Goal: Task Accomplishment & Management: Manage account settings

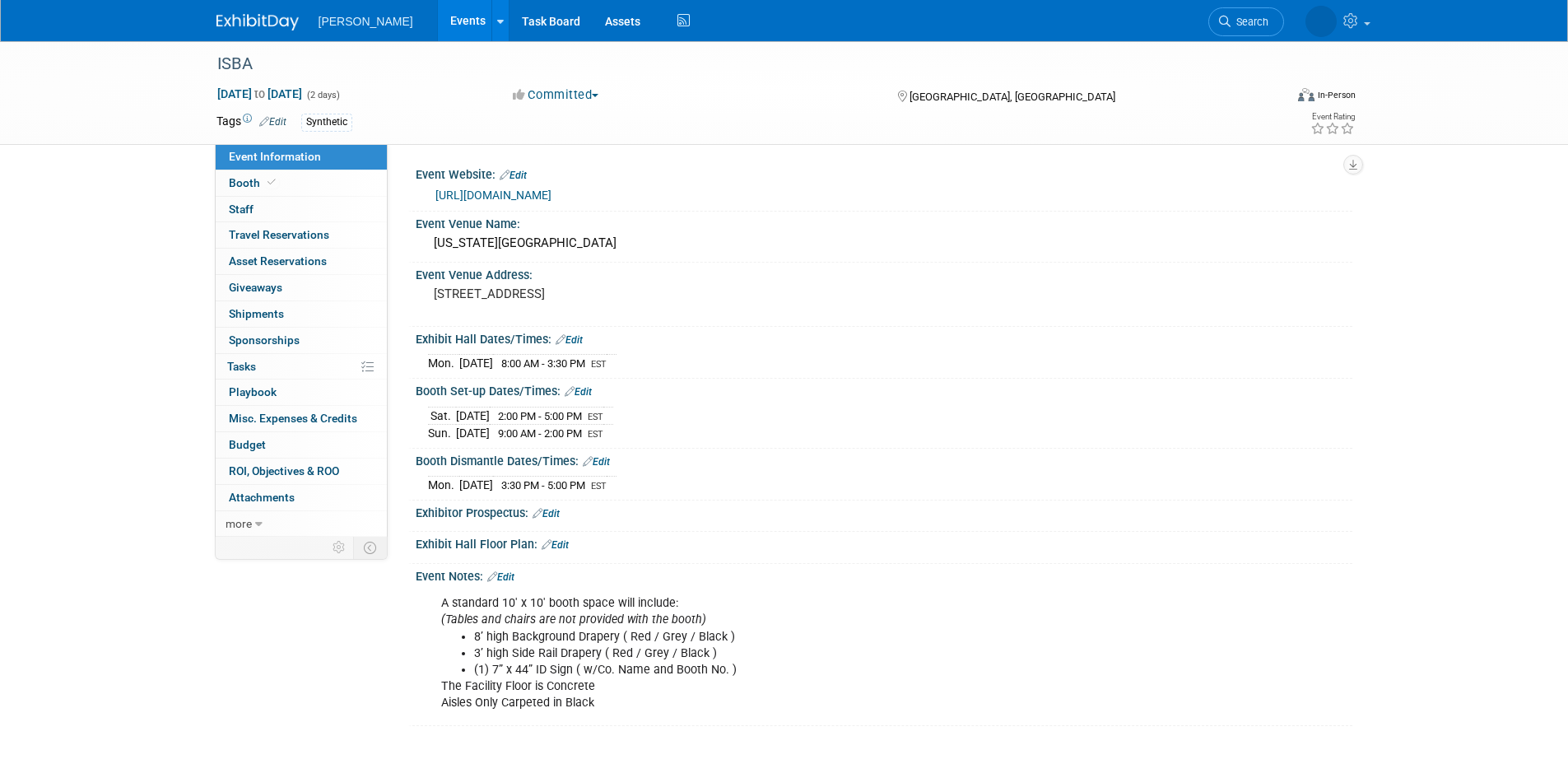
click at [438, 31] on link "Events" at bounding box center [468, 21] width 60 height 41
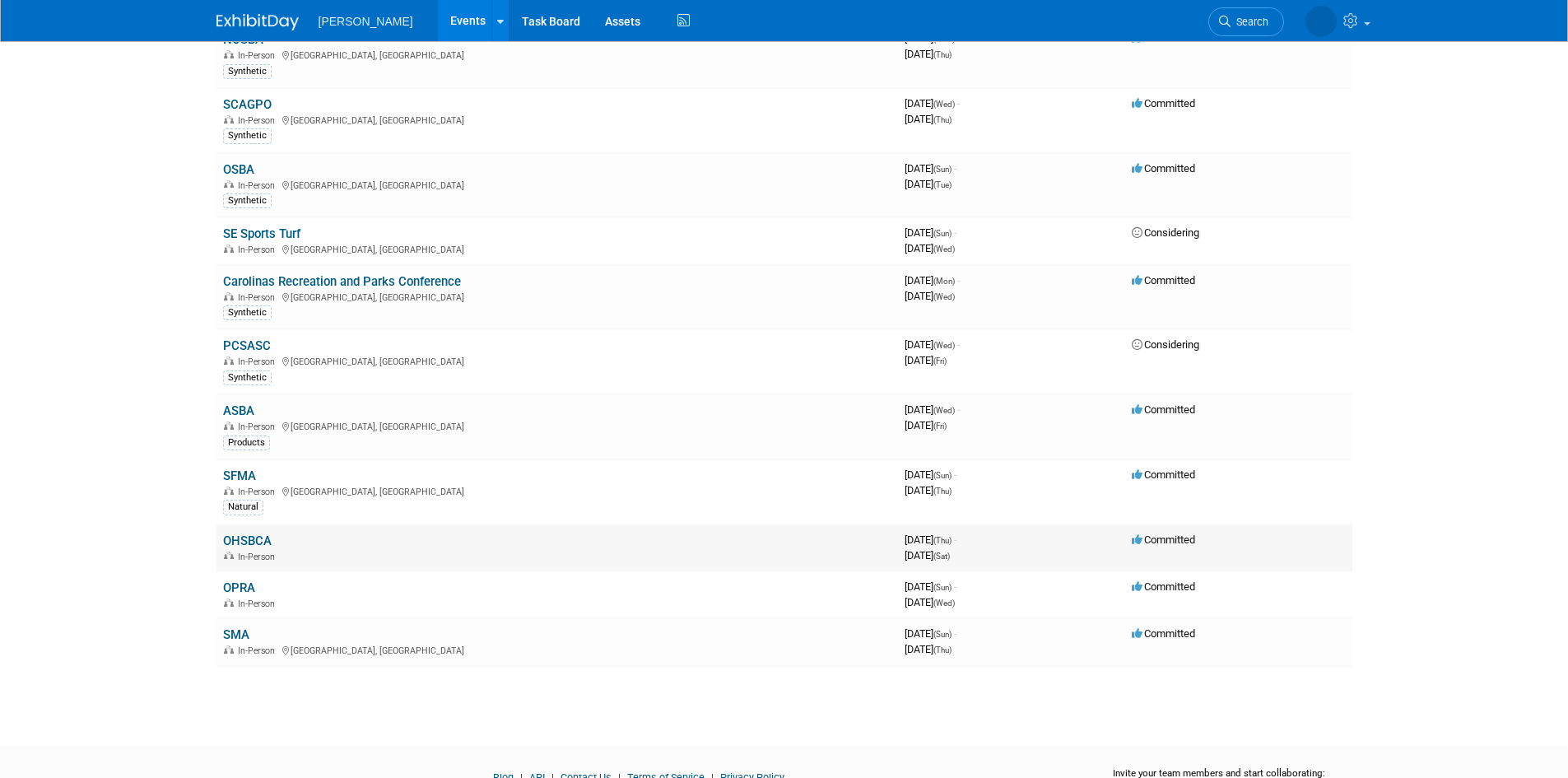
scroll to position [549, 0]
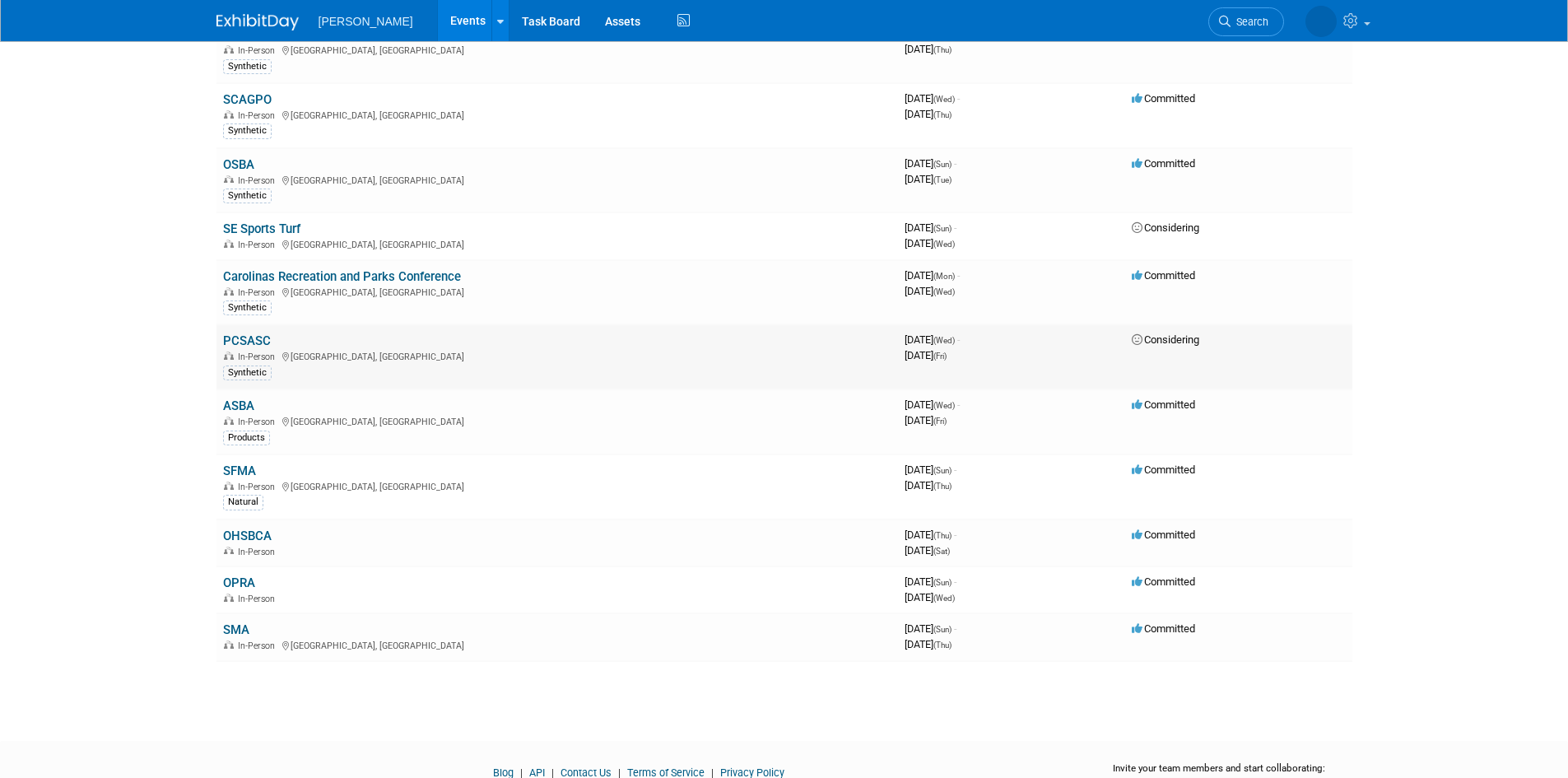
click at [243, 336] on link "PCSASC" at bounding box center [247, 341] width 48 height 15
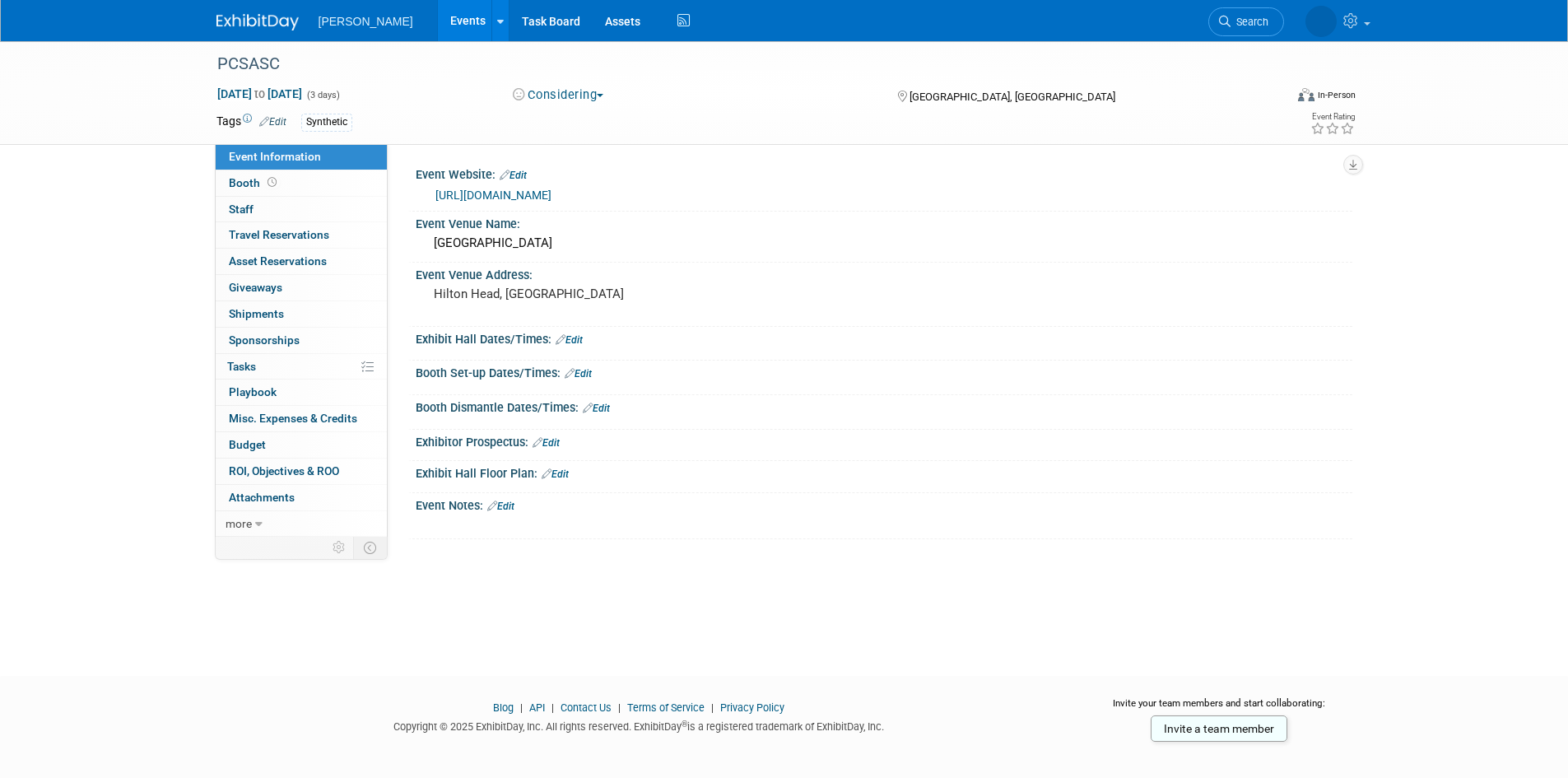
click at [559, 102] on button "Considering" at bounding box center [559, 94] width 103 height 17
click at [626, 116] on link "Committed" at bounding box center [573, 122] width 130 height 23
click at [269, 183] on icon at bounding box center [272, 182] width 9 height 9
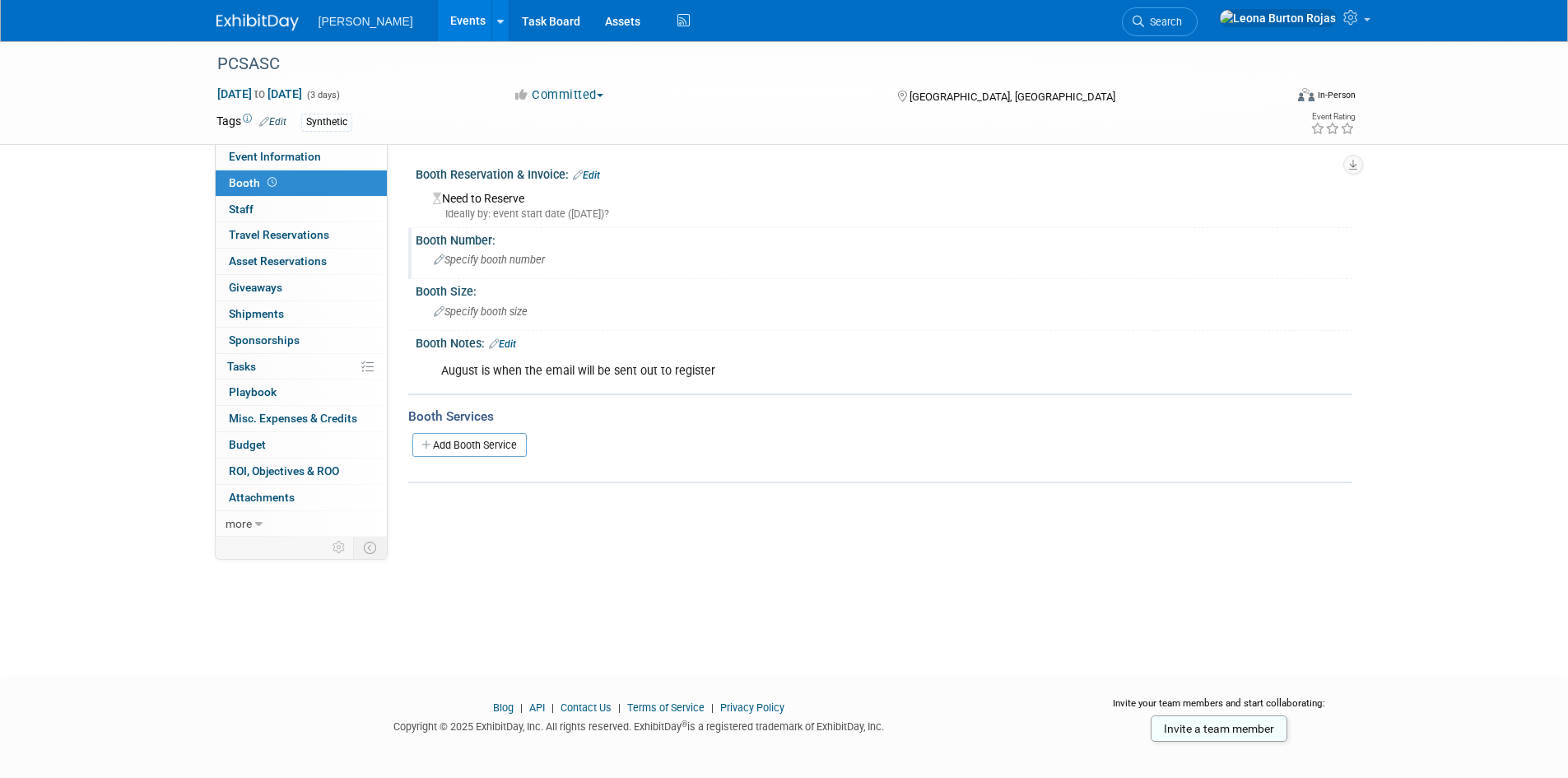
click at [520, 253] on span "Specify booth number" at bounding box center [489, 259] width 111 height 12
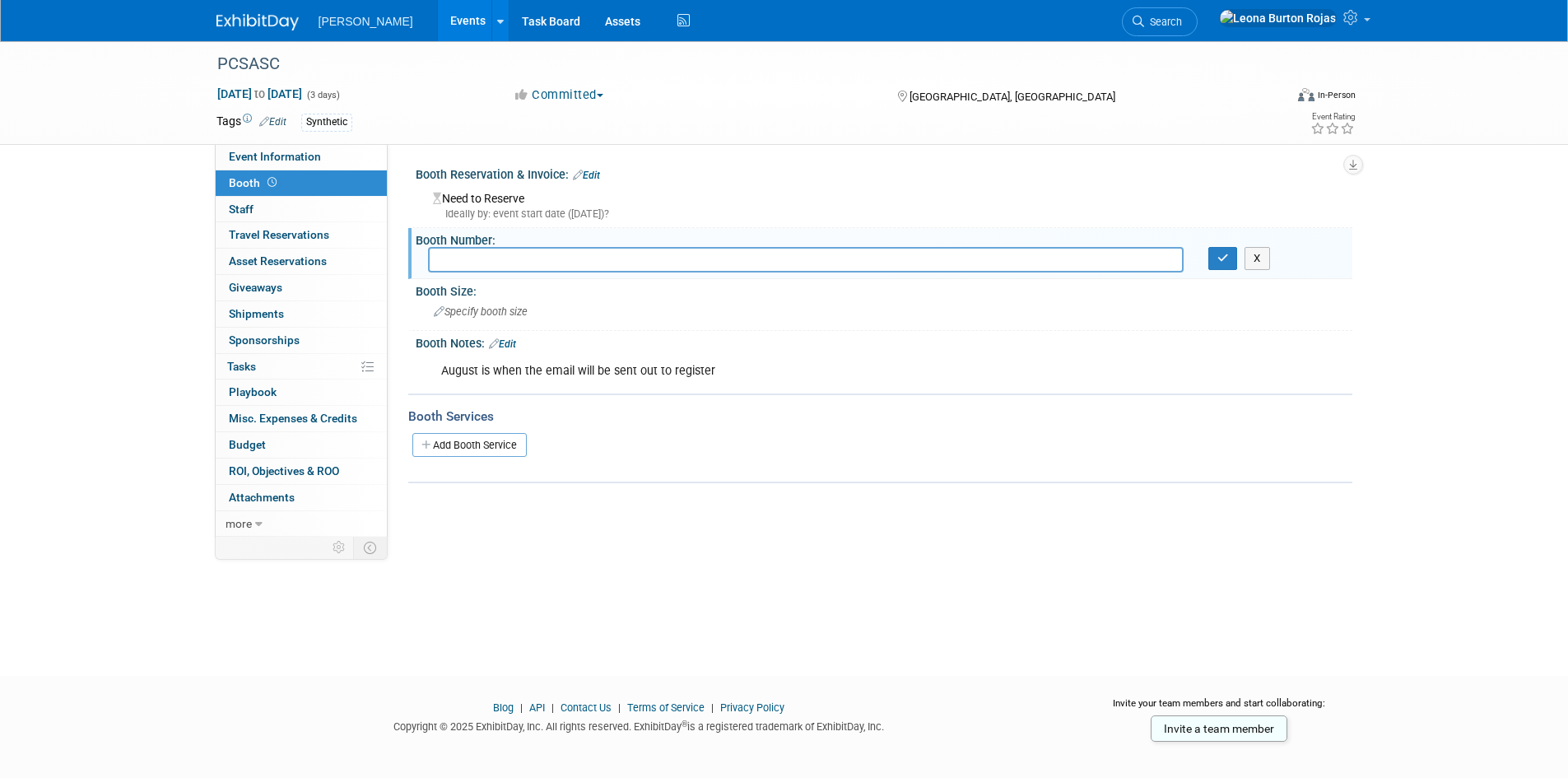
drag, startPoint x: 661, startPoint y: 636, endPoint x: 627, endPoint y: 218, distance: 419.4
click at [660, 630] on div "PCSASC Dec 3, 2025 to Dec 5, 2025 (3 days) Dec 3, 2025 to Dec 5, 2025 Committed…" at bounding box center [784, 343] width 1568 height 605
click at [550, 202] on div "Need to Reserve Ideally by: event start date (Wed. Dec 3, 2025)?" at bounding box center [884, 204] width 912 height 36
click at [513, 190] on div "Need to Reserve Ideally by: event start date (Wed. Dec 3, 2025)?" at bounding box center [884, 204] width 912 height 36
click at [586, 175] on link "Edit" at bounding box center [586, 175] width 27 height 12
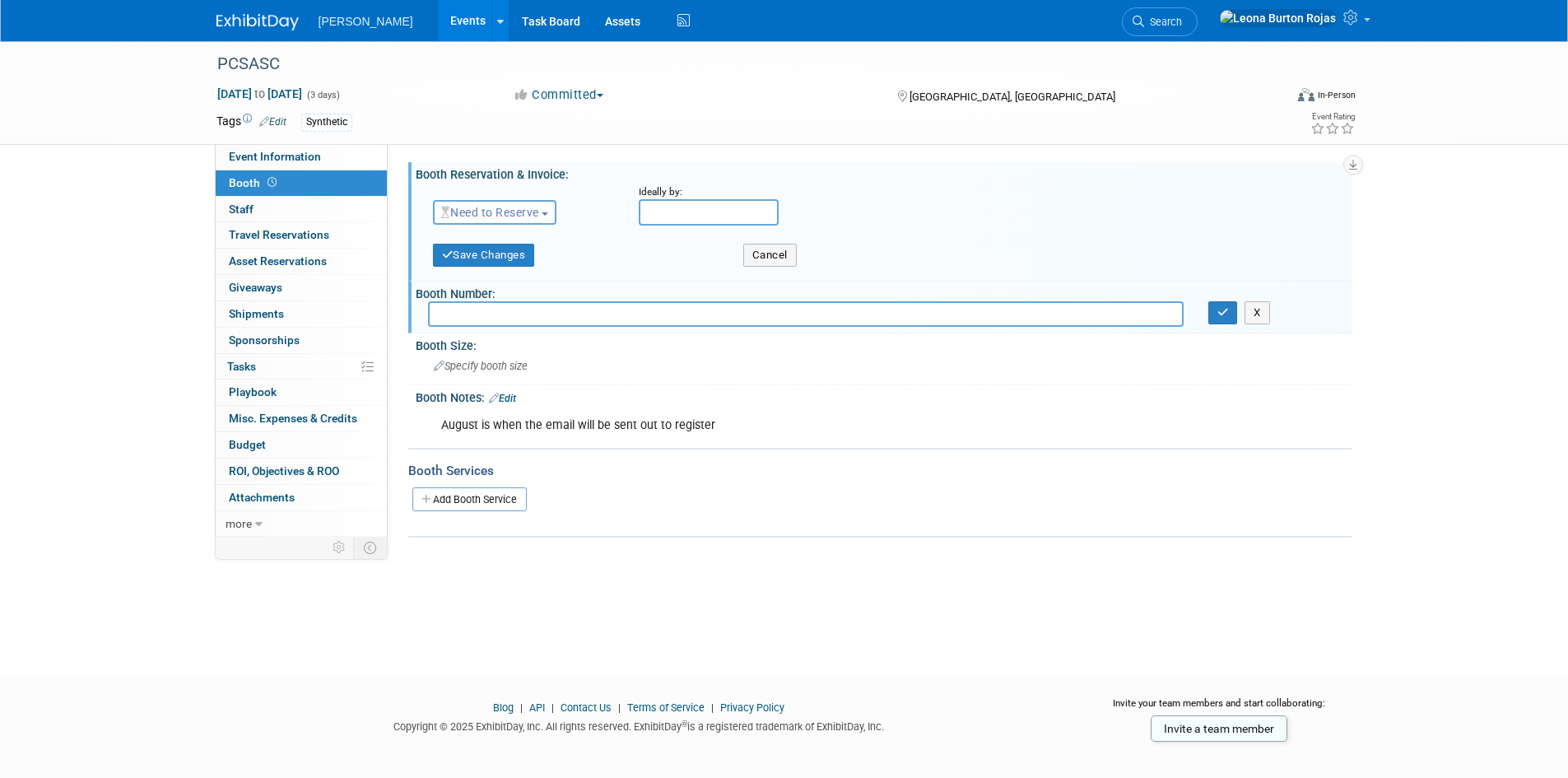
click at [657, 213] on input "text" at bounding box center [709, 213] width 140 height 26
click at [514, 214] on span "Need to Reserve" at bounding box center [490, 213] width 98 height 13
click at [507, 259] on link "Reserved" at bounding box center [522, 263] width 176 height 23
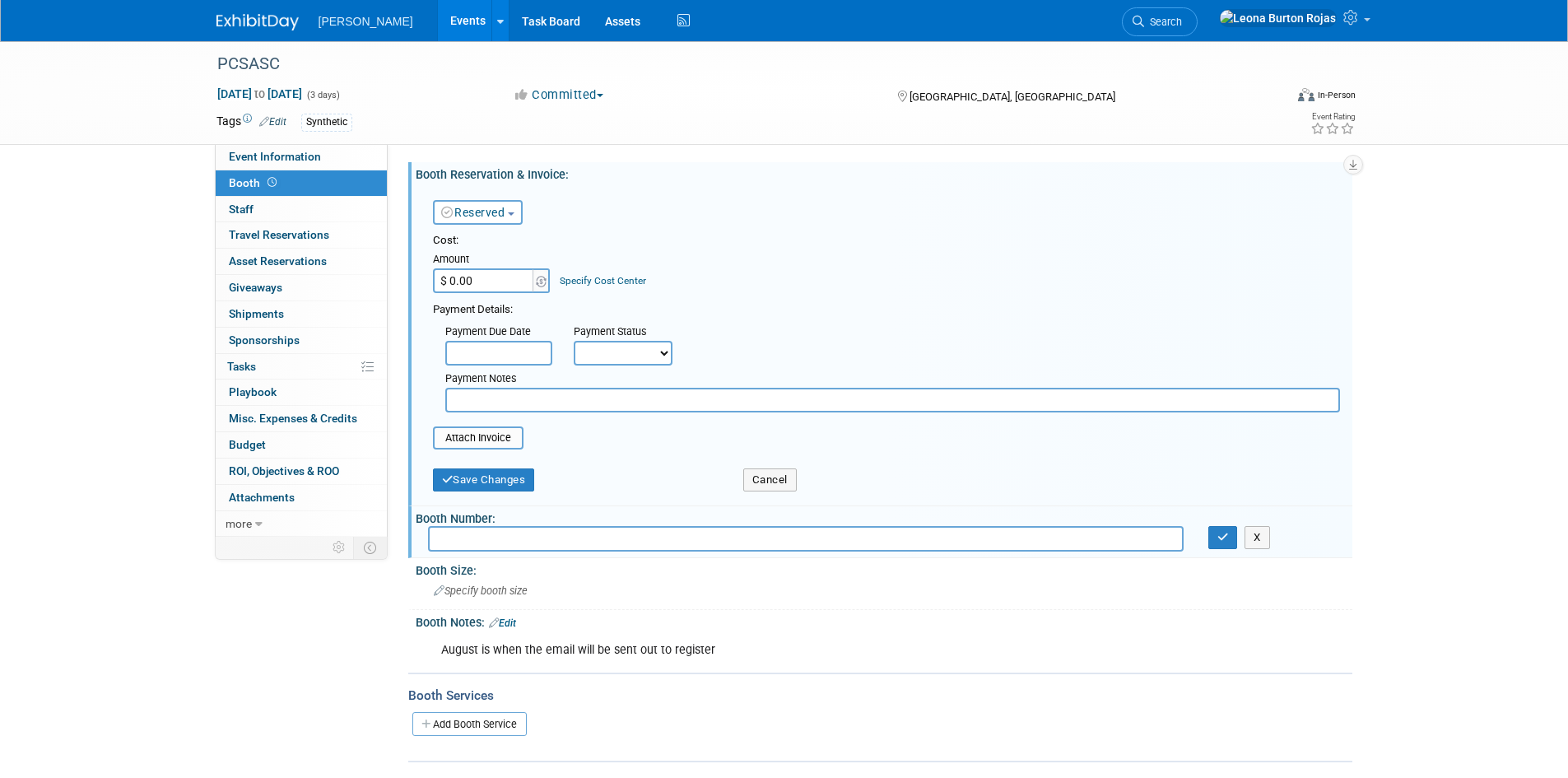
click at [471, 283] on input "$ 0.00" at bounding box center [484, 281] width 103 height 25
type input "$ 3,000.00"
click at [613, 300] on div "Payment Details:" at bounding box center [887, 308] width 907 height 20
drag, startPoint x: 604, startPoint y: 352, endPoint x: 598, endPoint y: 360, distance: 10.0
click at [604, 352] on select "Not Paid Yet Partially Paid Paid in Full" at bounding box center [623, 353] width 99 height 25
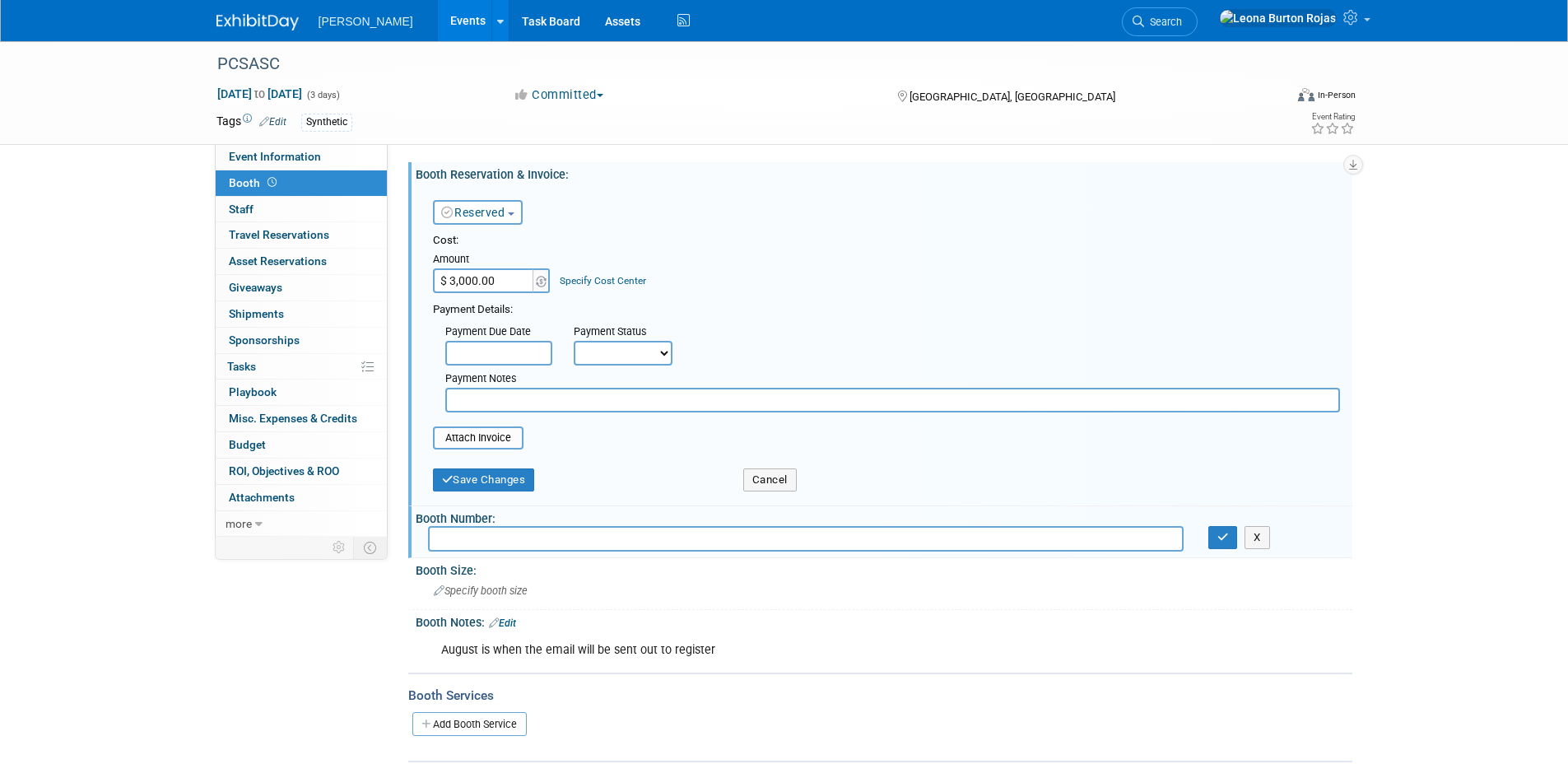
select select "1"
click at [574, 341] on select "Not Paid Yet Partially Paid Paid in Full" at bounding box center [623, 353] width 99 height 25
click at [922, 262] on div "Cost: Amount $ 3,000.00 Specify Cost Center Cost Center -- Not Specified --" at bounding box center [887, 262] width 907 height 60
click at [517, 484] on button "Save Changes" at bounding box center [483, 480] width 102 height 23
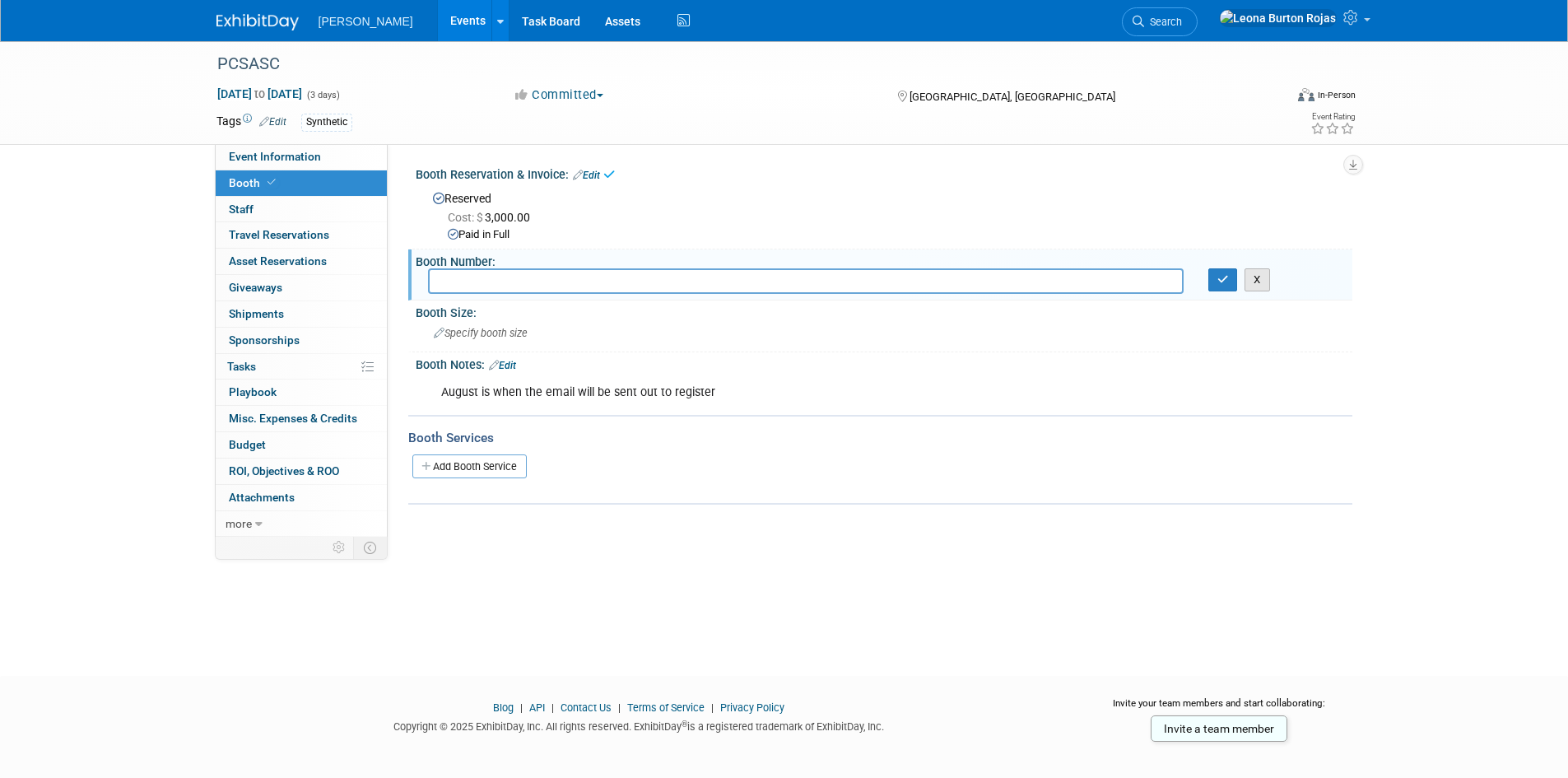
click at [1250, 279] on button "X" at bounding box center [1257, 280] width 26 height 23
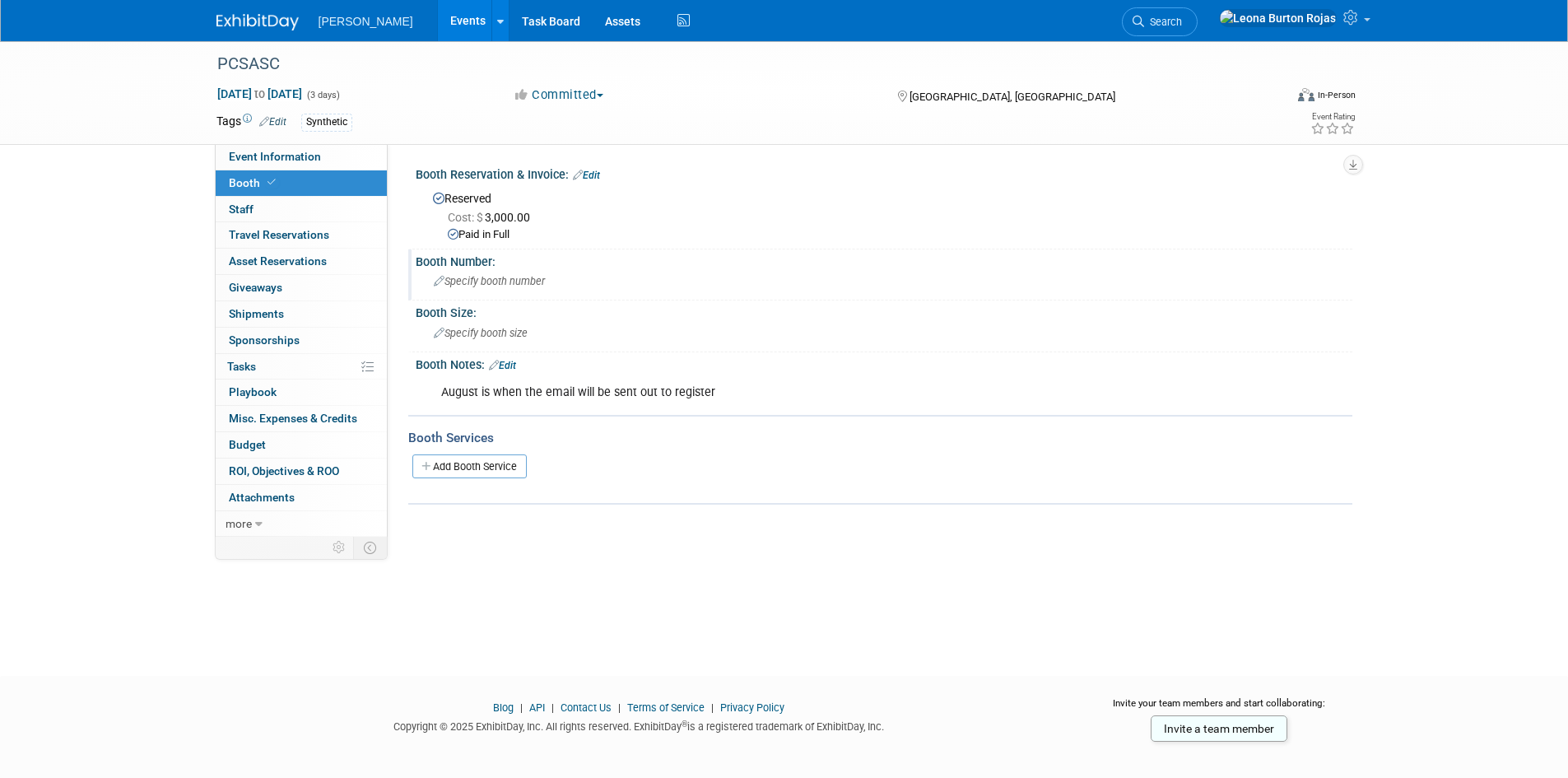
click at [507, 367] on link "Edit" at bounding box center [503, 366] width 27 height 12
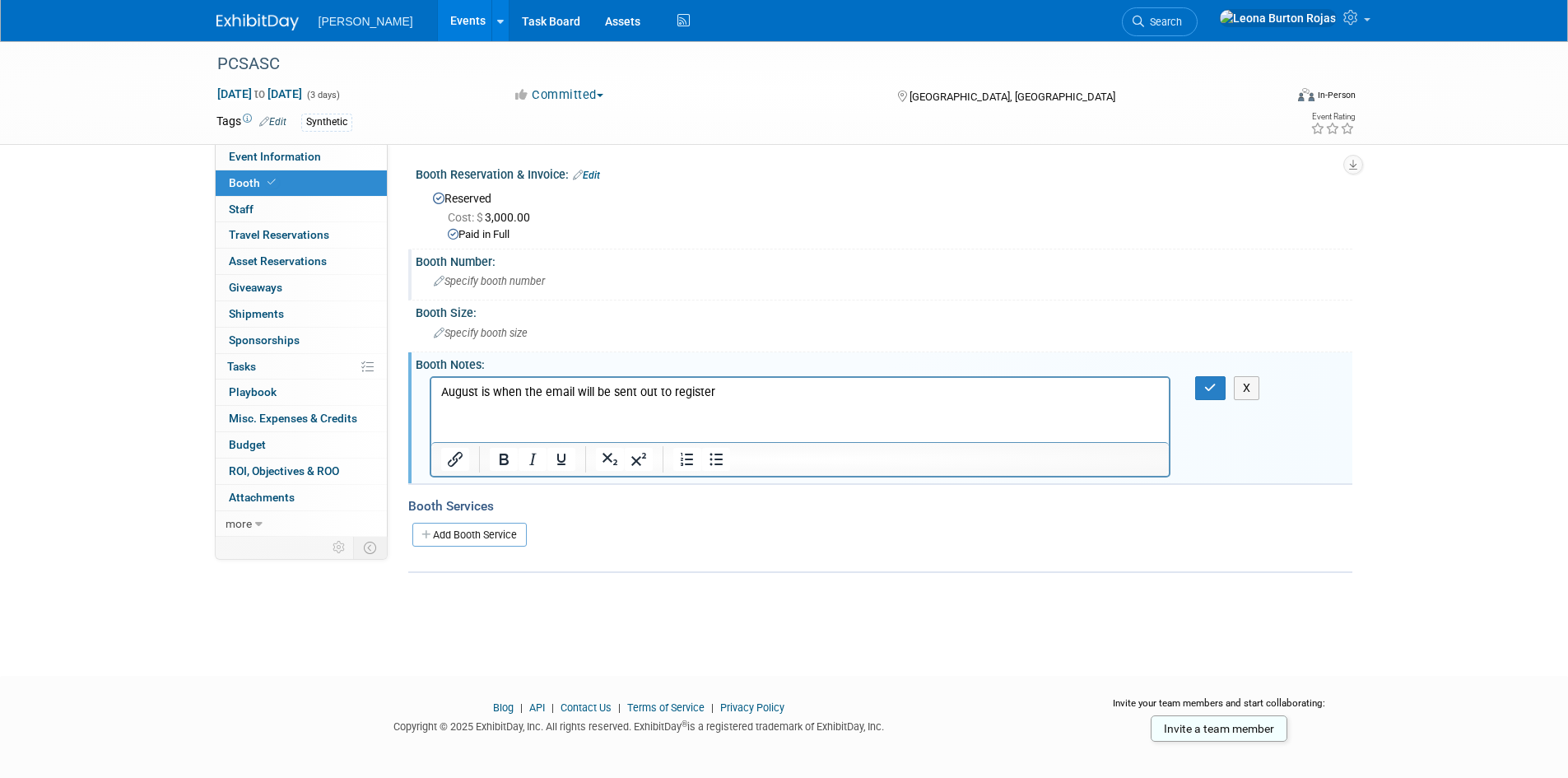
click at [885, 400] on html "August is when the email will be sent out to register" at bounding box center [800, 388] width 738 height 23
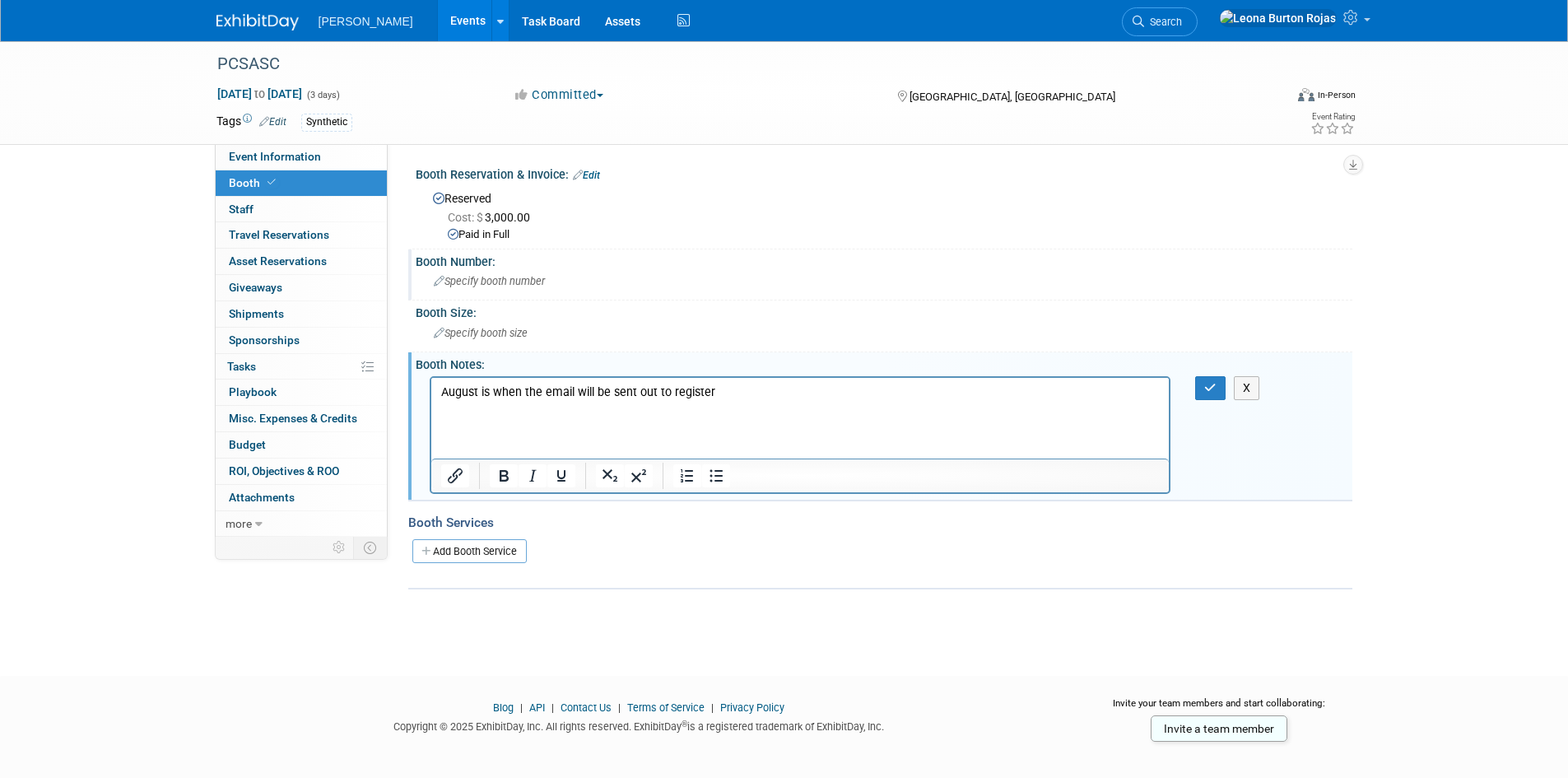
paste body "Rich Text Area. Press ALT-0 for help."
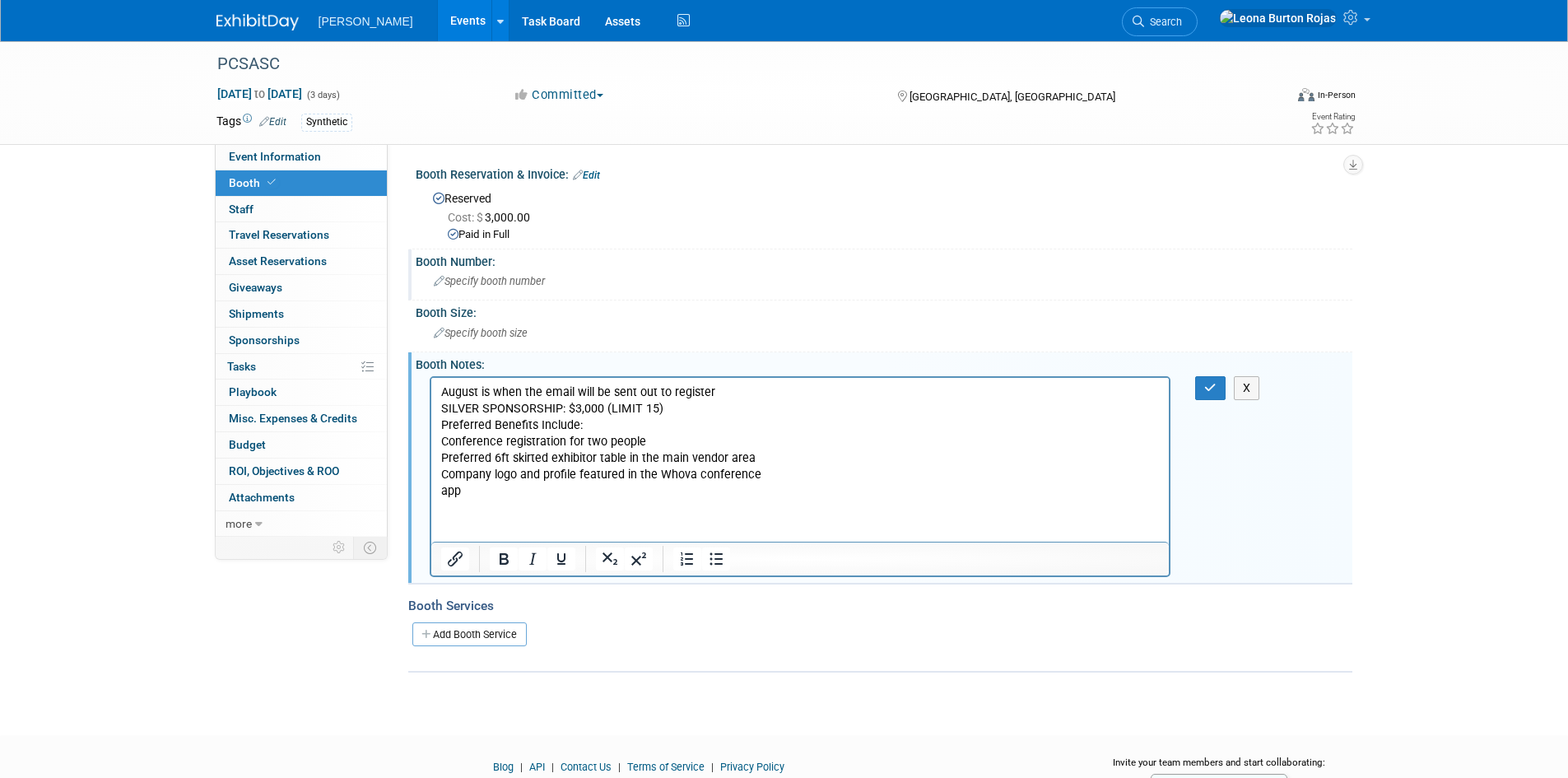
click at [789, 483] on p "SILVER SPONSORSHIP: $3,000 (LIMIT 15) Preferred Benefits Include: Conference re…" at bounding box center [800, 449] width 719 height 98
click at [1213, 391] on icon "button" at bounding box center [1210, 387] width 12 height 12
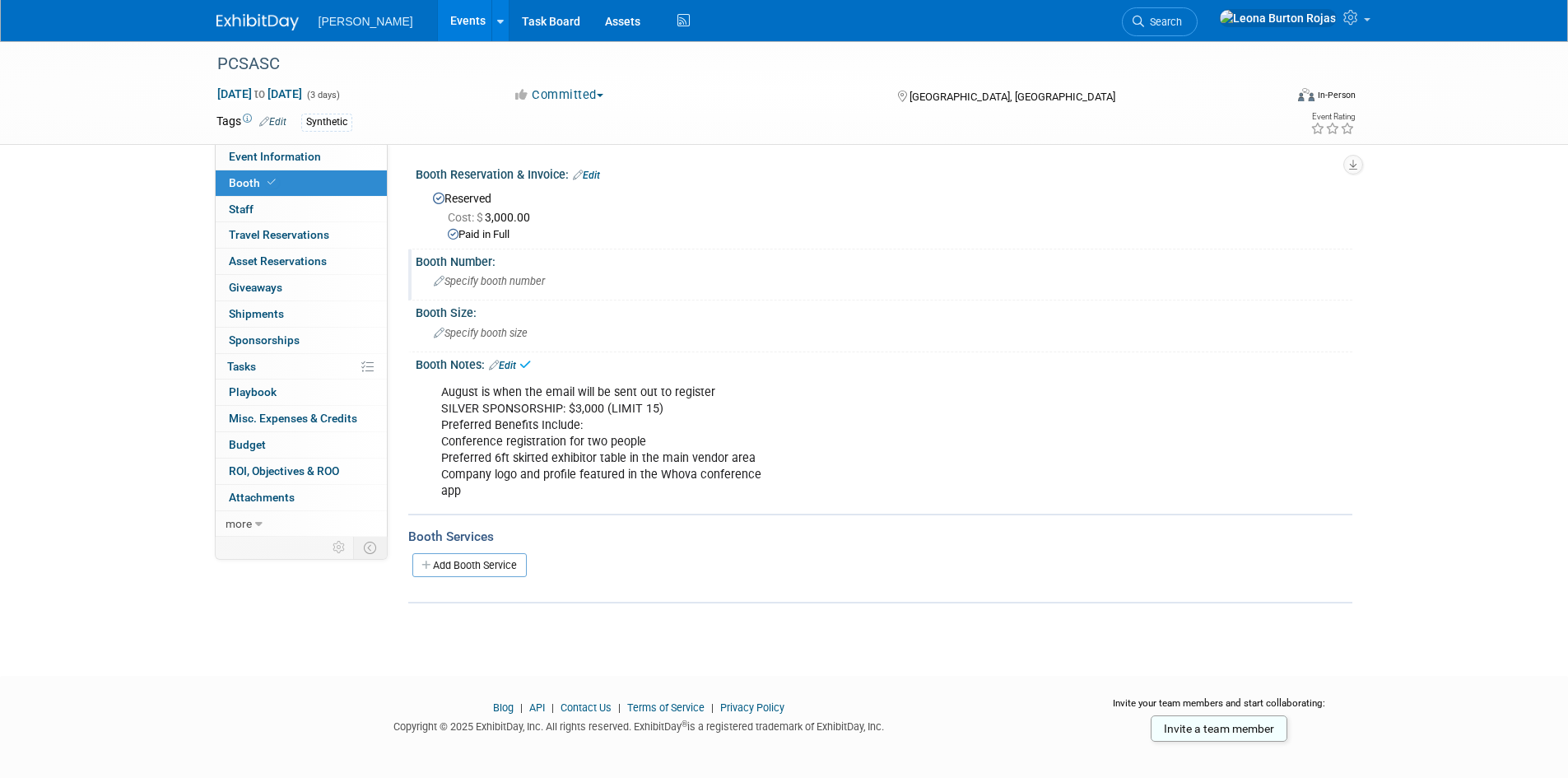
click at [299, 566] on div "Event Information Event Info Booth Booth 0 Staff 0 Staff 0 Travel Reservations …" at bounding box center [785, 322] width 1161 height 562
drag, startPoint x: 1095, startPoint y: 401, endPoint x: 1088, endPoint y: 401, distance: 7.0
click at [1095, 401] on div "August is when the email will be sent out to register SILVER SPONSORSHIP: $3,00…" at bounding box center [801, 442] width 742 height 132
click at [267, 33] on div "Motz Events Add Event Bulk Upload Events Shareable Event Boards Recently Viewed…" at bounding box center [785, 21] width 1136 height 41
click at [1421, 391] on div "PCSASC Dec 3, 2025 to Dec 5, 2025 (3 days) Dec 3, 2025 to Dec 5, 2025 Committed…" at bounding box center [784, 343] width 1568 height 605
